Goal: Information Seeking & Learning: Learn about a topic

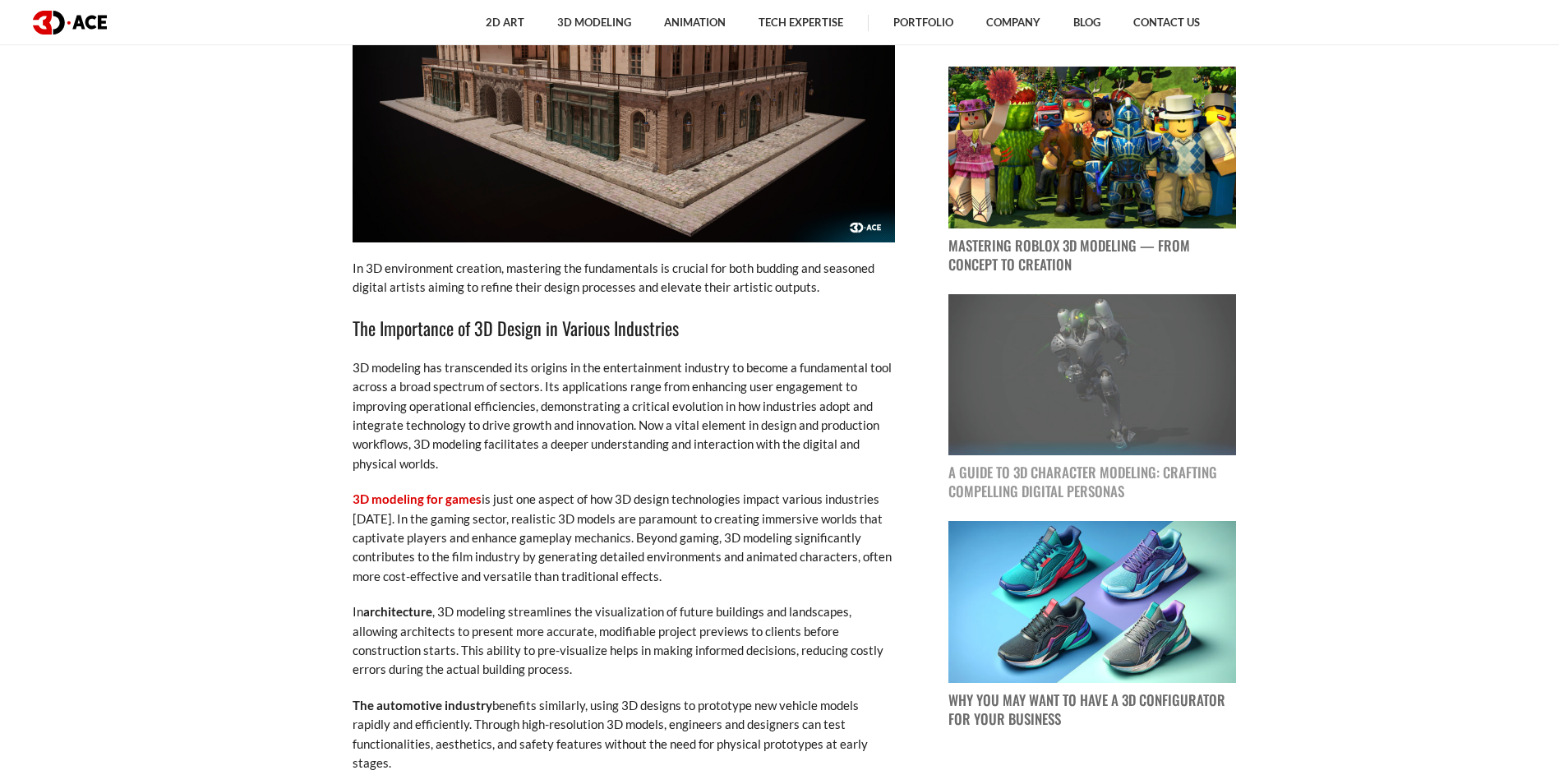
scroll to position [1479, 0]
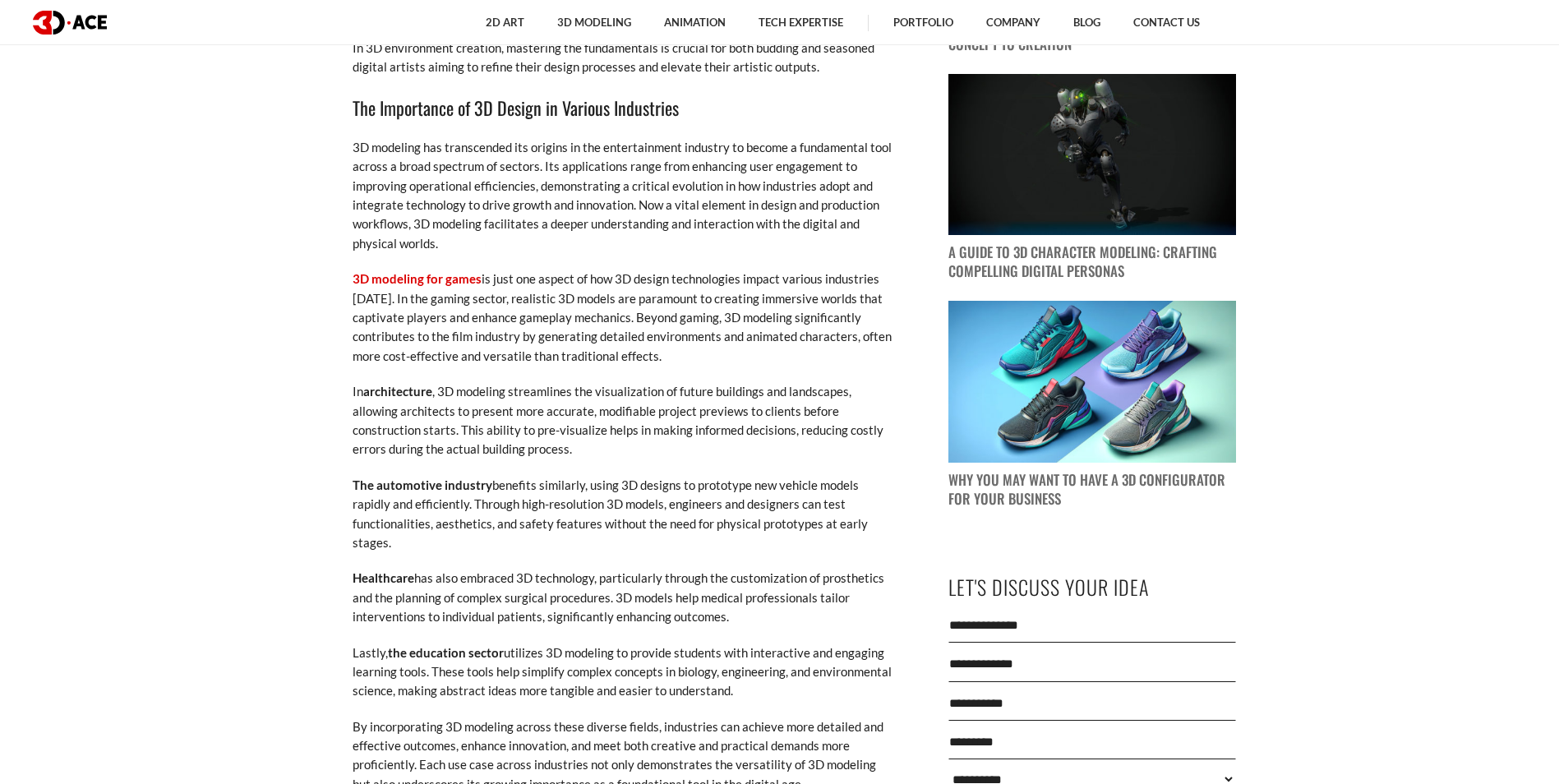
click at [525, 603] on p "Healthcare has also embraced 3D technology, particularly through the customizat…" at bounding box center [623, 597] width 542 height 58
click at [608, 232] on p "3D modeling has transcended its origins in the entertainment industry to become…" at bounding box center [623, 195] width 542 height 115
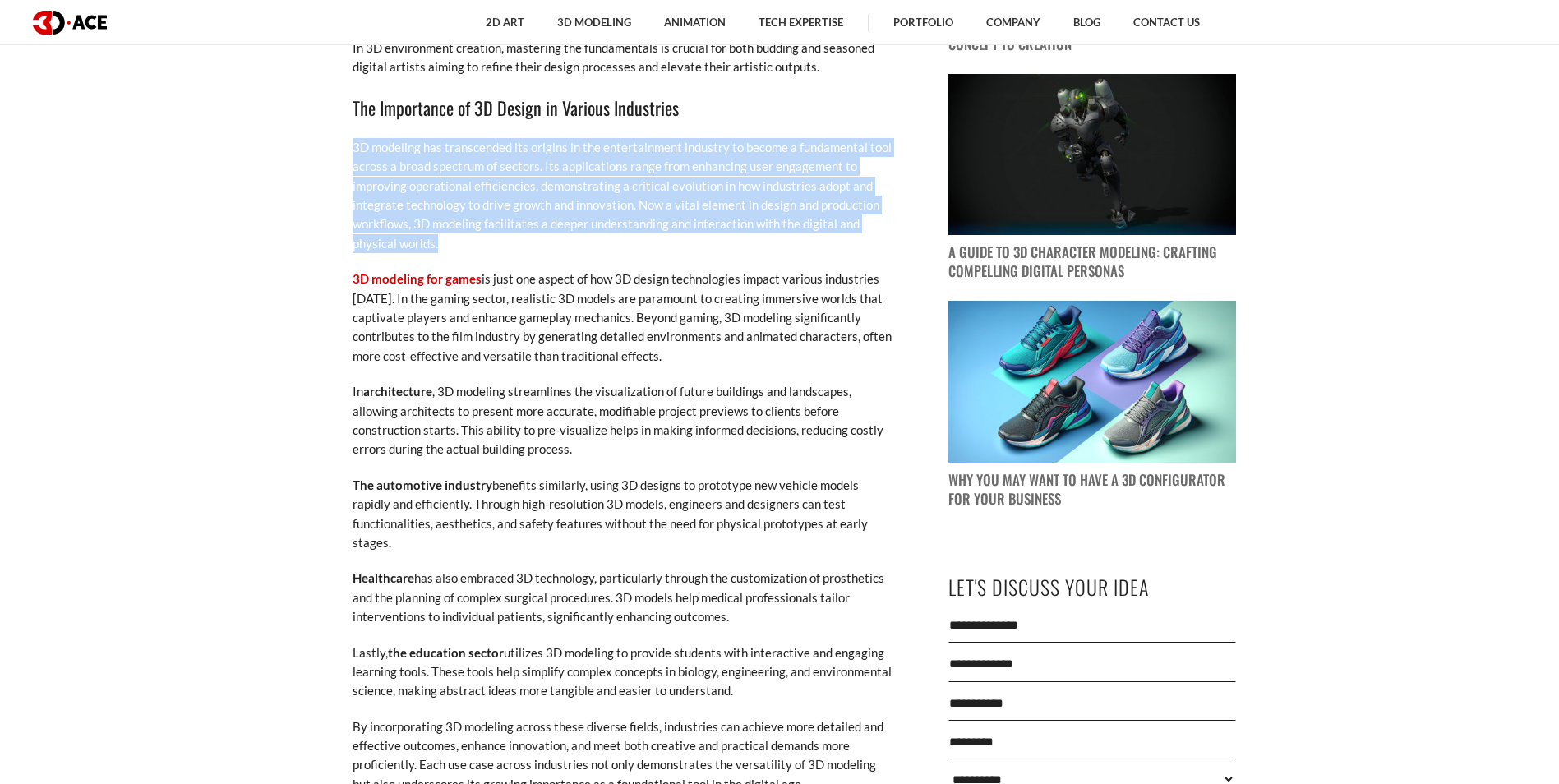
click at [608, 232] on p "3D modeling has transcended its origins in the entertainment industry to become…" at bounding box center [623, 195] width 542 height 115
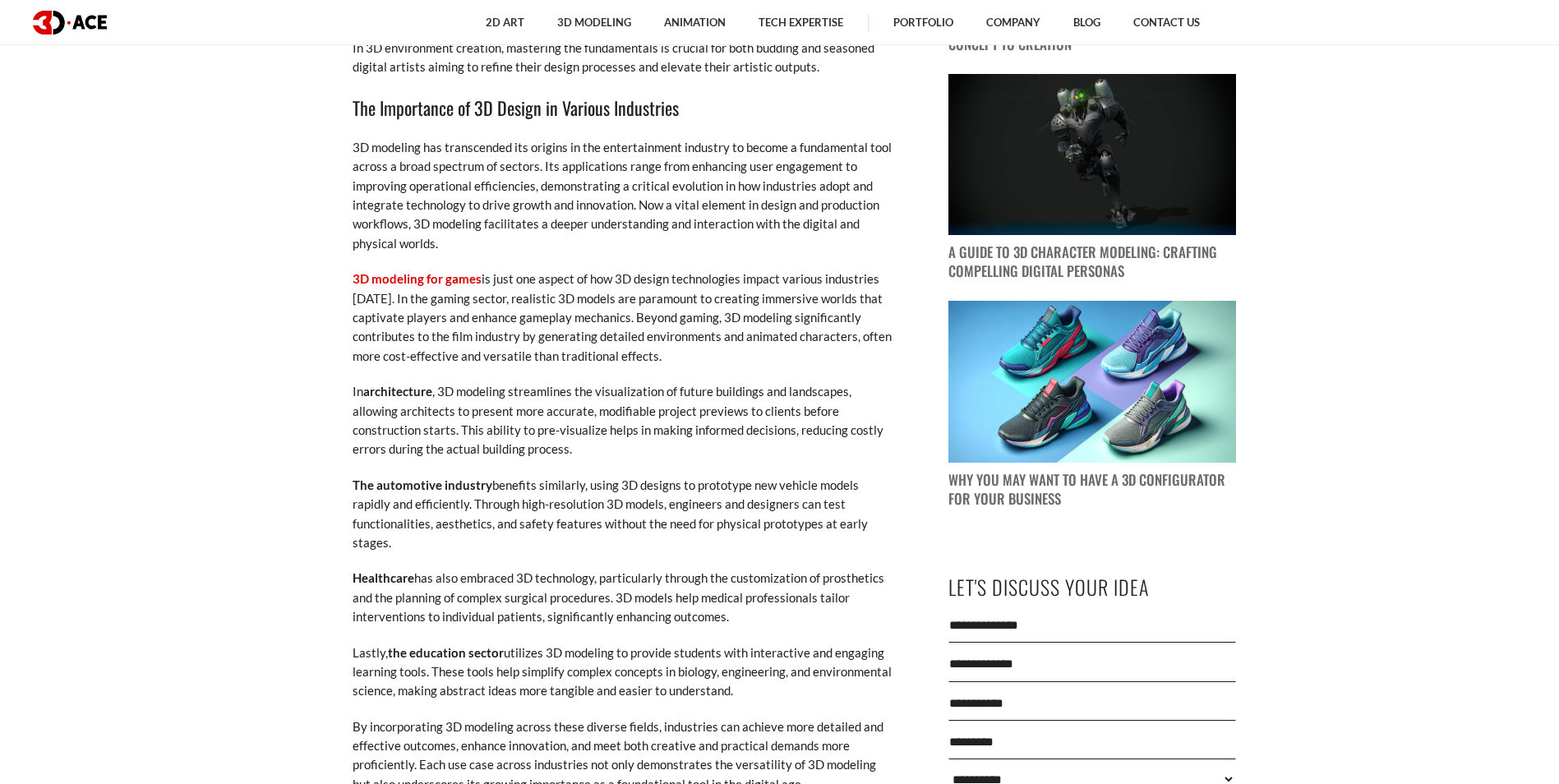
drag, startPoint x: 608, startPoint y: 232, endPoint x: 342, endPoint y: 363, distance: 296.5
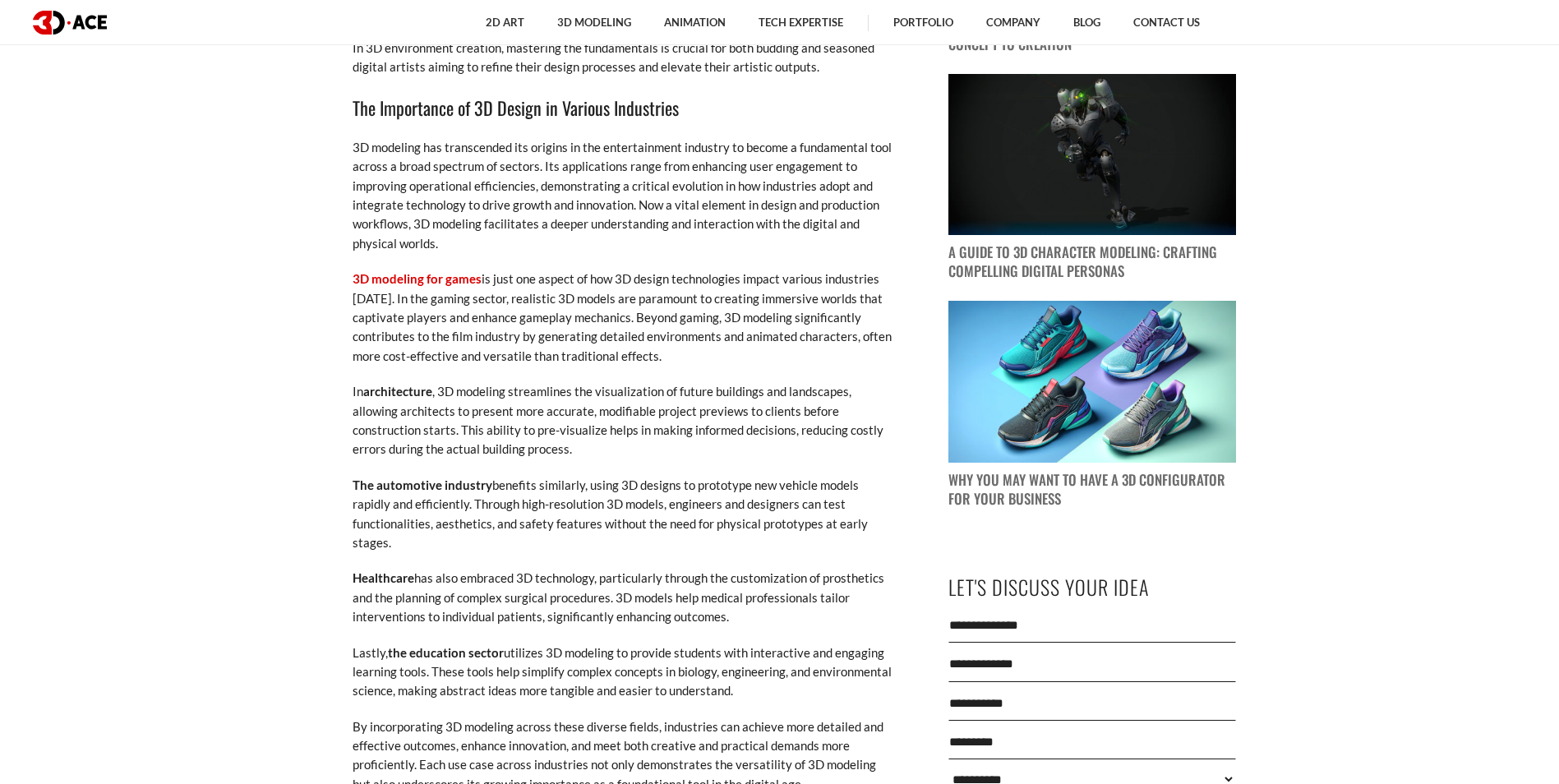
drag, startPoint x: 342, startPoint y: 363, endPoint x: 205, endPoint y: 223, distance: 195.9
drag, startPoint x: 205, startPoint y: 223, endPoint x: 319, endPoint y: 167, distance: 127.0
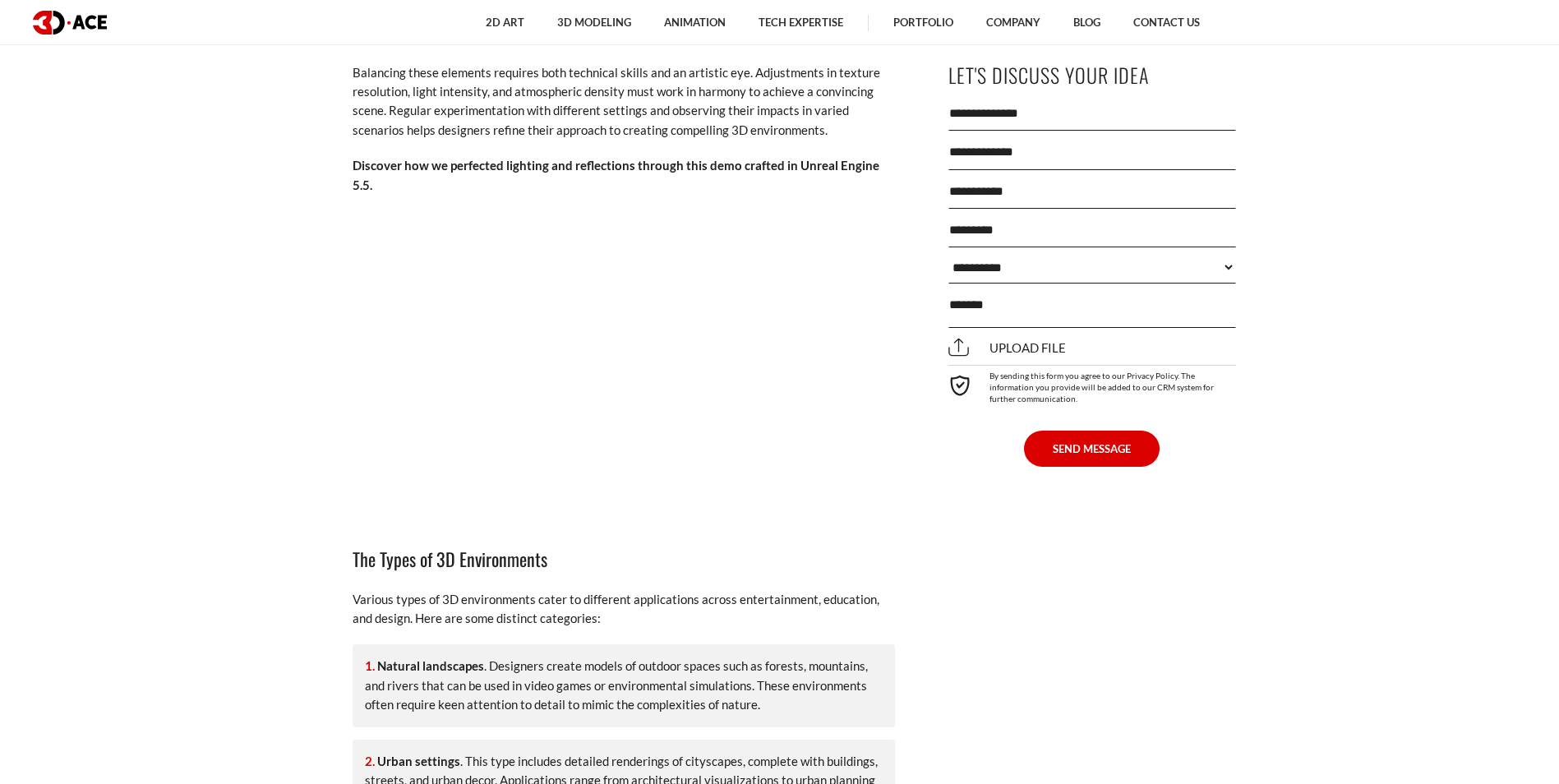
scroll to position [4026, 0]
